Goal: Check status: Check status

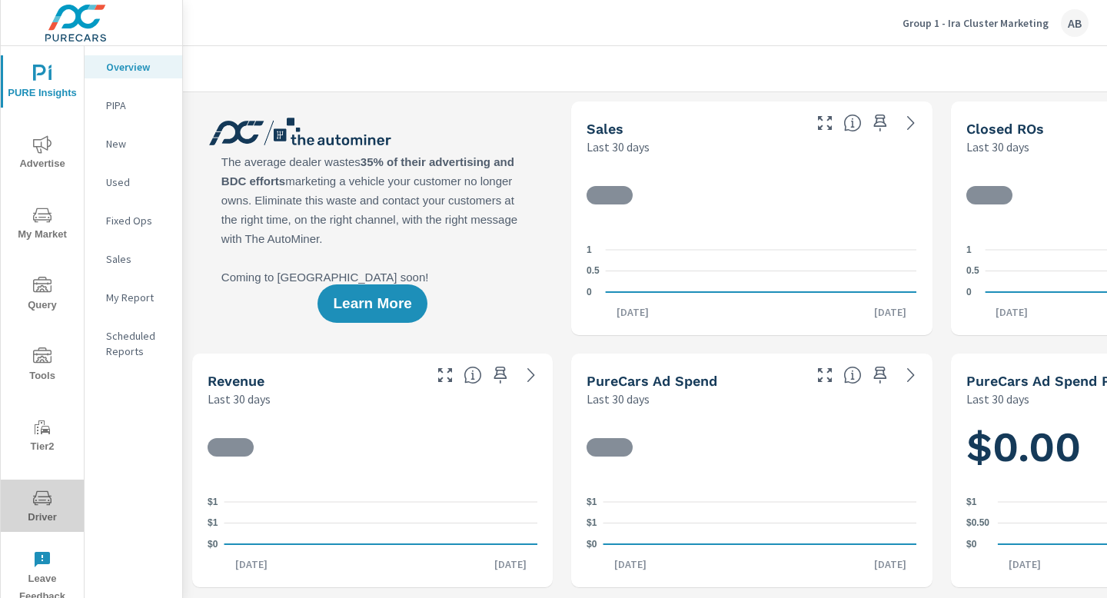
click at [39, 511] on span "Driver" at bounding box center [42, 508] width 74 height 38
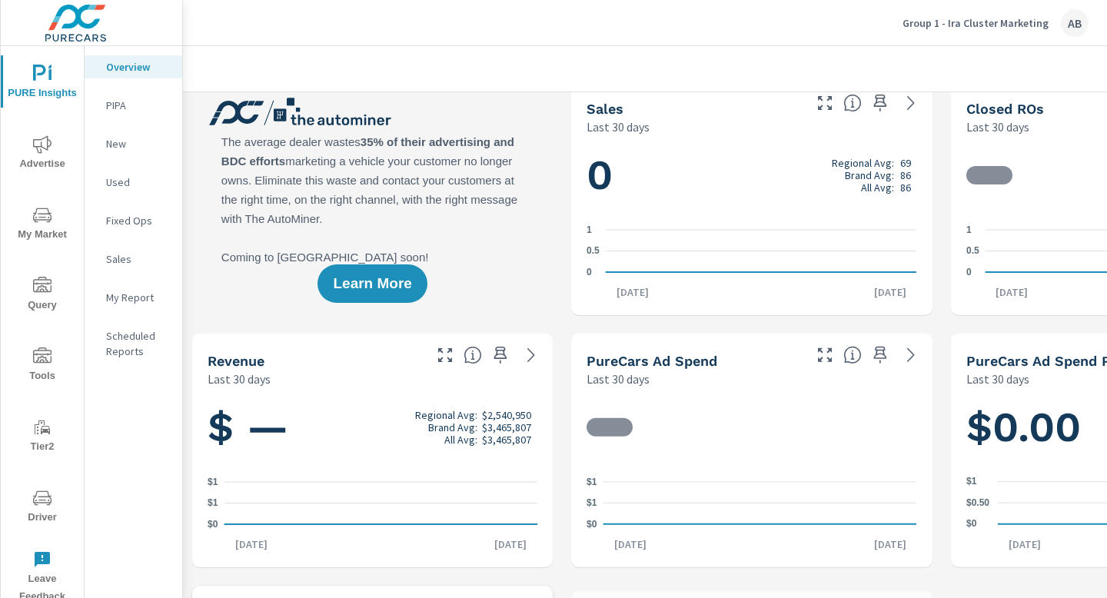
scroll to position [21, 0]
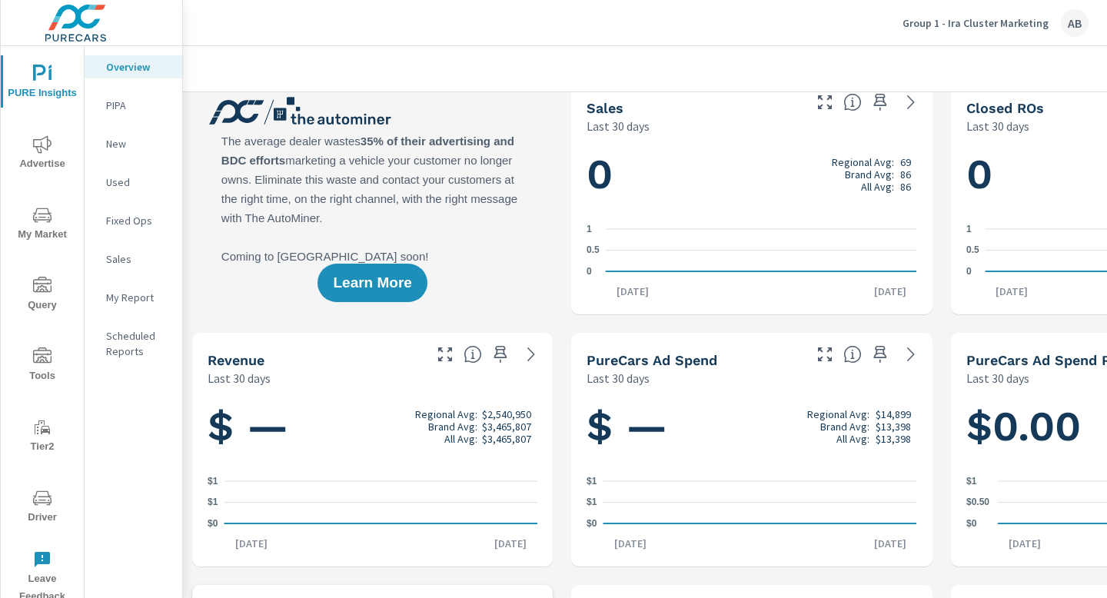
click at [43, 510] on span "Driver" at bounding box center [42, 508] width 74 height 38
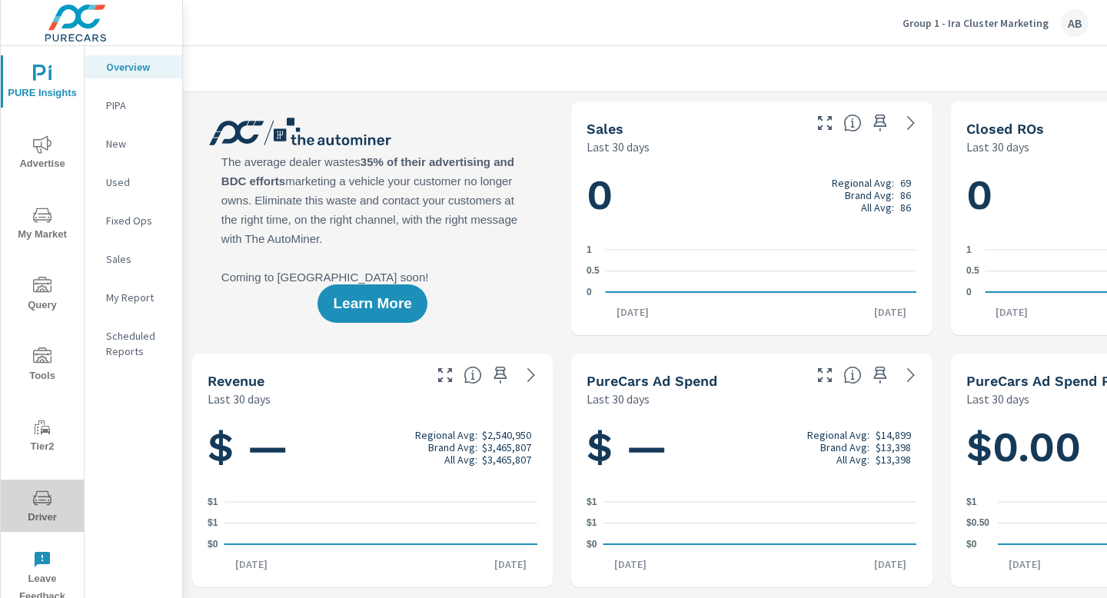
click at [42, 503] on icon "nav menu" at bounding box center [42, 498] width 18 height 15
